Goal: Communication & Community: Ask a question

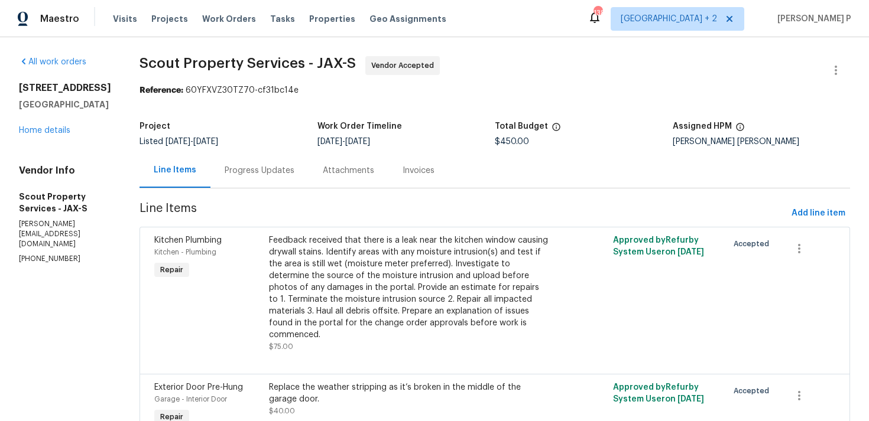
click at [232, 165] on div "Progress Updates" at bounding box center [260, 171] width 70 height 12
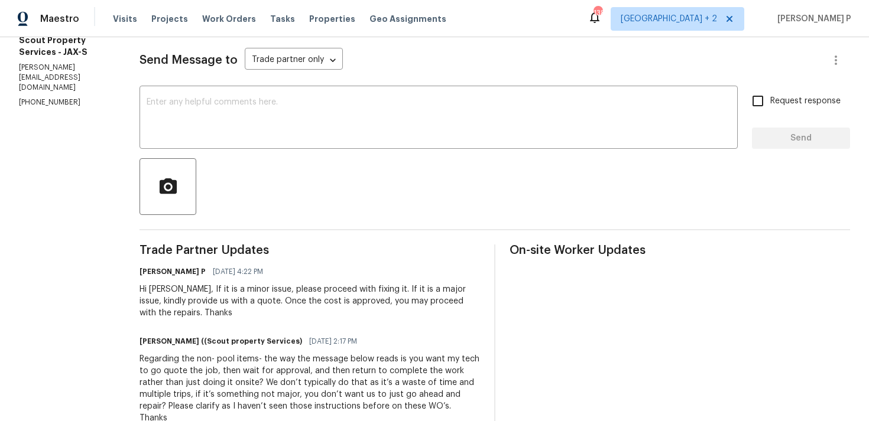
scroll to position [157, 0]
click at [153, 120] on textarea at bounding box center [439, 118] width 584 height 41
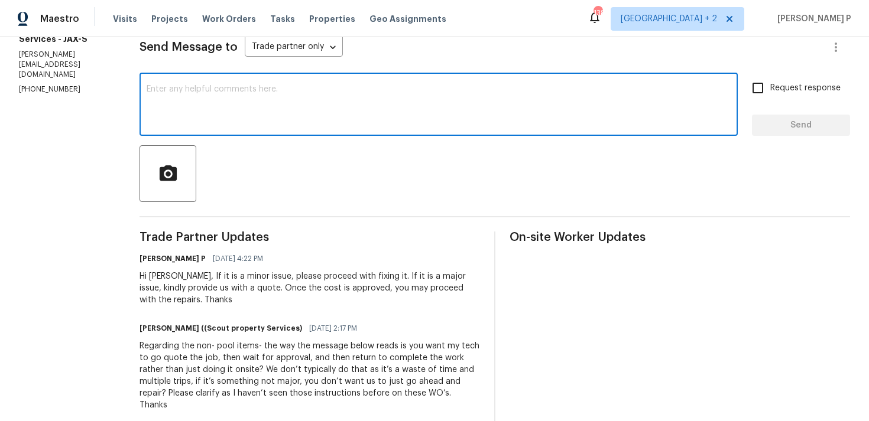
scroll to position [174, 0]
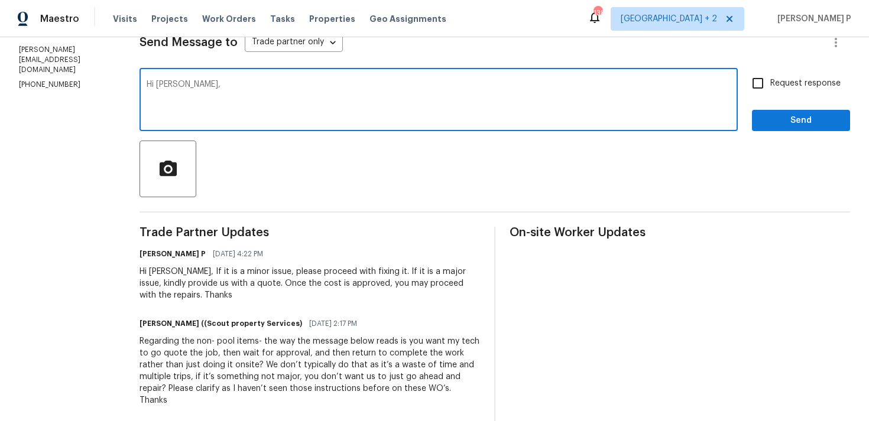
paste textarea "Could you please provide us with an update on the status of the work order?"
click at [147, 84] on textarea "Hi [PERSON_NAME], Could you please provide us with an update on the status of t…" at bounding box center [439, 100] width 584 height 41
type textarea "Hi [PERSON_NAME], Could you please provide us with an update on the status of t…"
click at [753, 86] on input "Request response" at bounding box center [757, 83] width 25 height 25
checkbox input "true"
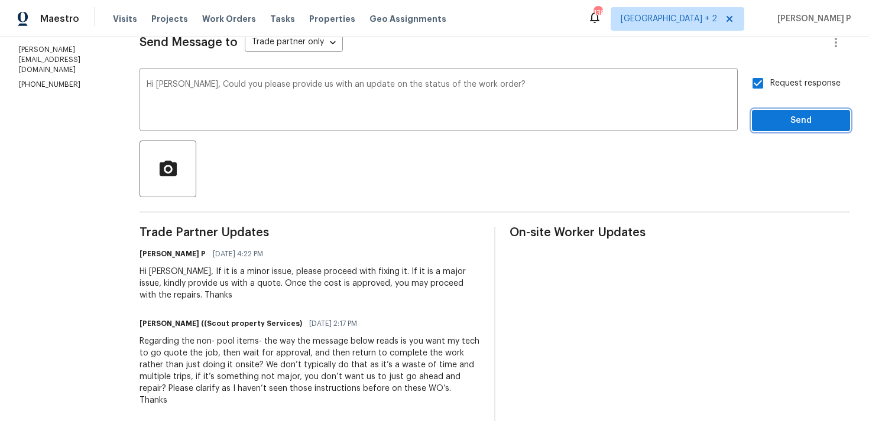
click at [787, 126] on span "Send" at bounding box center [800, 120] width 79 height 15
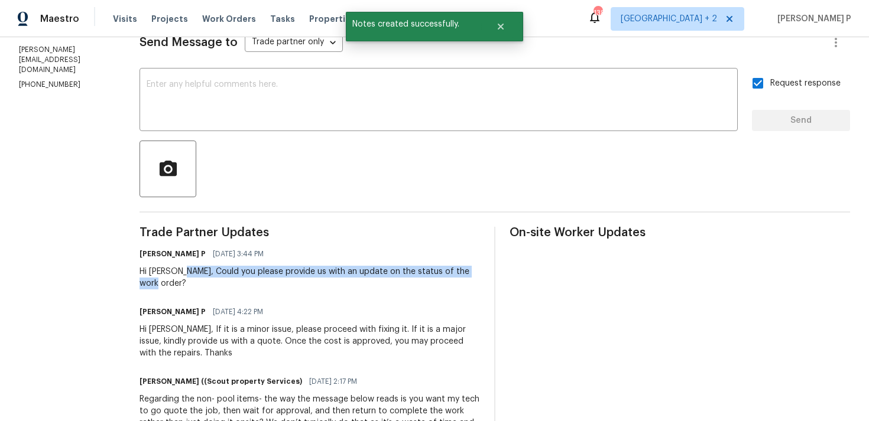
drag, startPoint x: 139, startPoint y: 273, endPoint x: 433, endPoint y: 268, distance: 293.2
click at [433, 268] on div "Hi [PERSON_NAME], Could you please provide us with an update on the status of t…" at bounding box center [309, 278] width 340 height 24
copy div "Could you please provide us with an update on the status of the work order?"
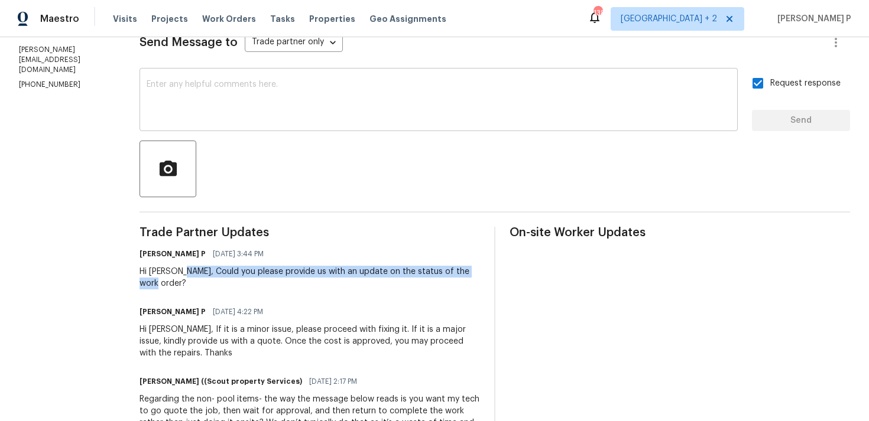
scroll to position [0, 0]
